Goal: Transaction & Acquisition: Book appointment/travel/reservation

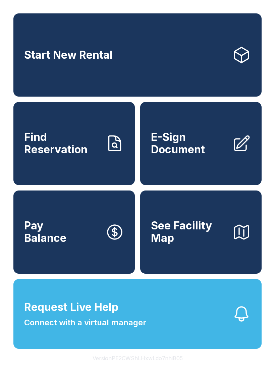
click at [114, 70] on link "Start New Rental" at bounding box center [137, 54] width 248 height 83
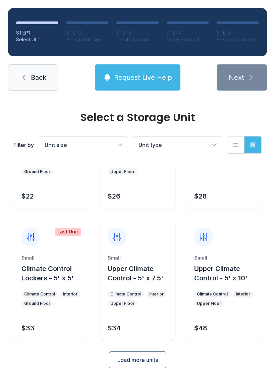
scroll to position [80, 0]
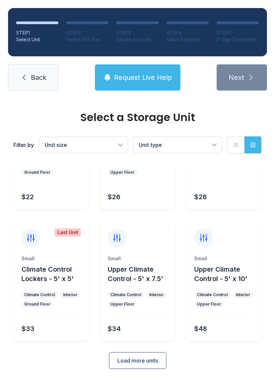
click at [143, 357] on span "Load more units" at bounding box center [137, 360] width 41 height 8
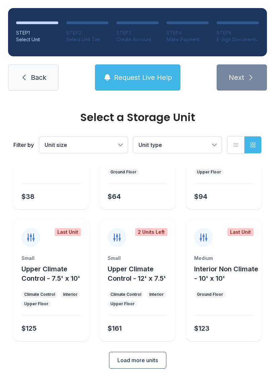
scroll to position [343, 0]
click at [243, 293] on ul "Ground Floor" at bounding box center [223, 294] width 59 height 7
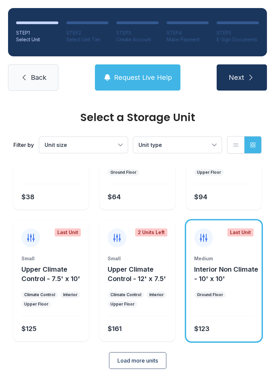
click at [228, 287] on div "Medium Interior Non Climate - 10' x 10' Ground Floor $123" at bounding box center [223, 298] width 75 height 86
click at [241, 82] on span "Next" at bounding box center [236, 77] width 15 height 9
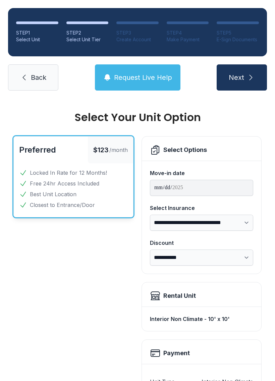
click at [237, 82] on button "Next" at bounding box center [241, 77] width 50 height 26
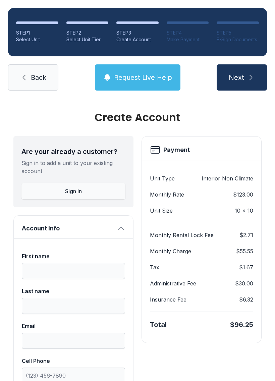
click at [40, 74] on span "Back" at bounding box center [38, 77] width 15 height 9
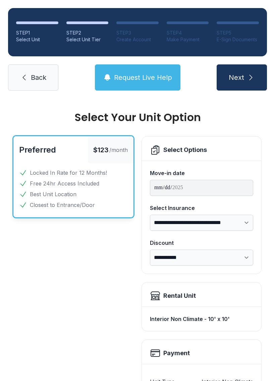
click at [130, 70] on button "Request Live Help" at bounding box center [137, 77] width 85 height 26
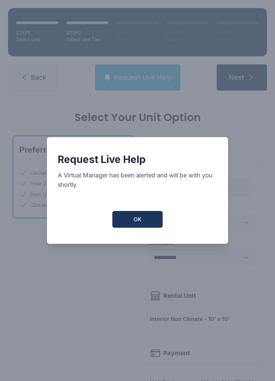
click at [135, 218] on button "OK" at bounding box center [137, 219] width 50 height 17
